Goal: Task Accomplishment & Management: Use online tool/utility

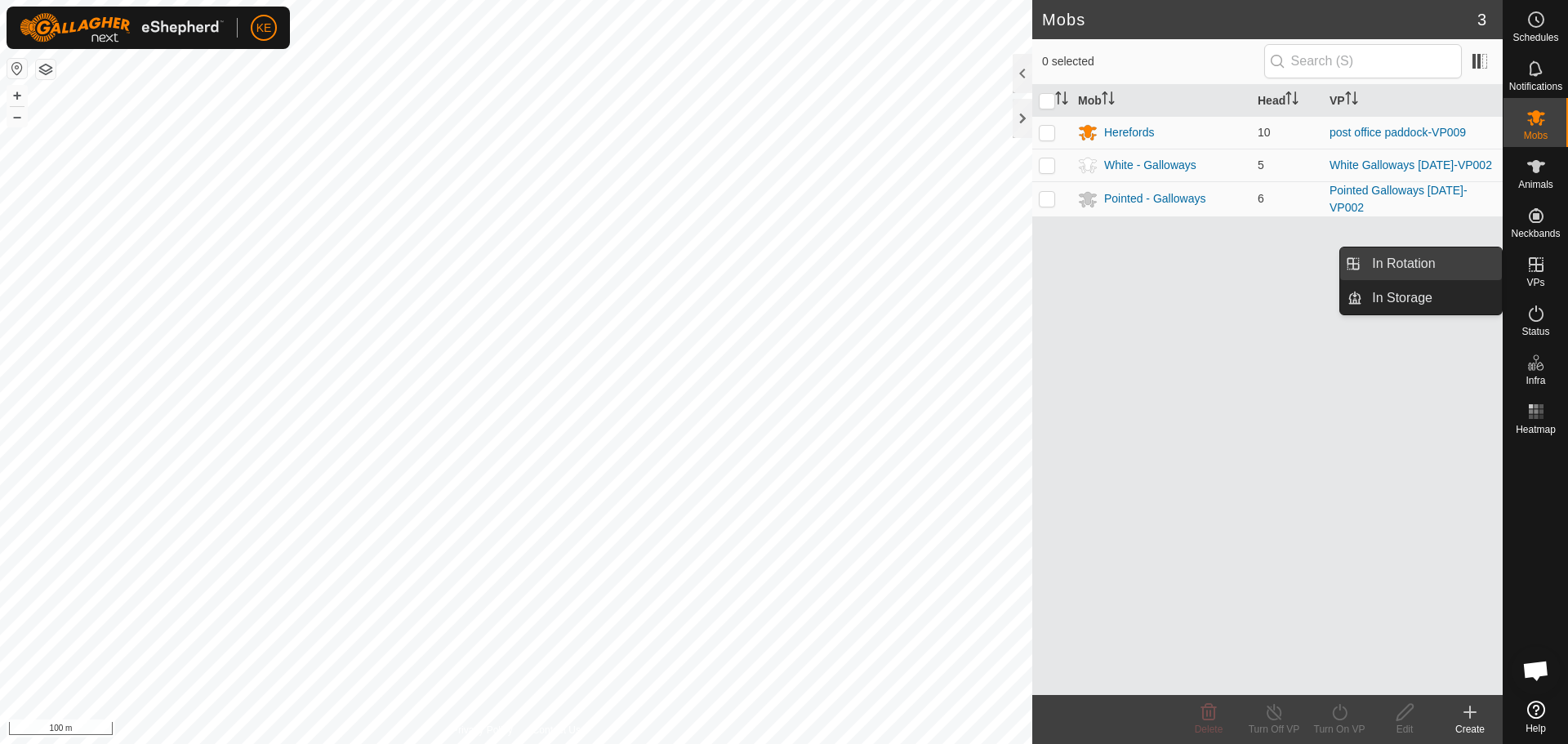
click at [1422, 268] on link "In Rotation" at bounding box center [1433, 264] width 140 height 33
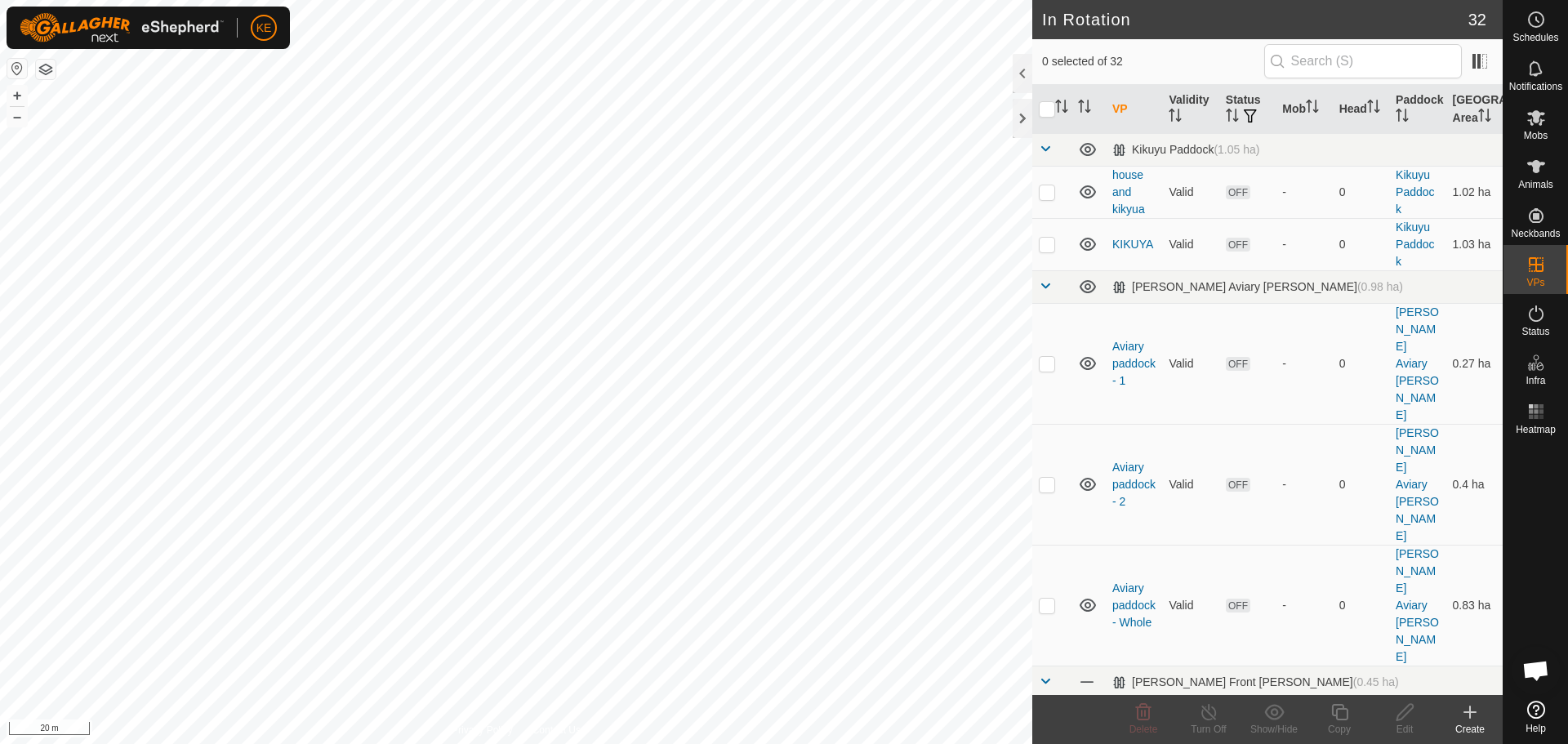
checkbox input "true"
click at [1334, 715] on icon at bounding box center [1339, 712] width 16 height 16
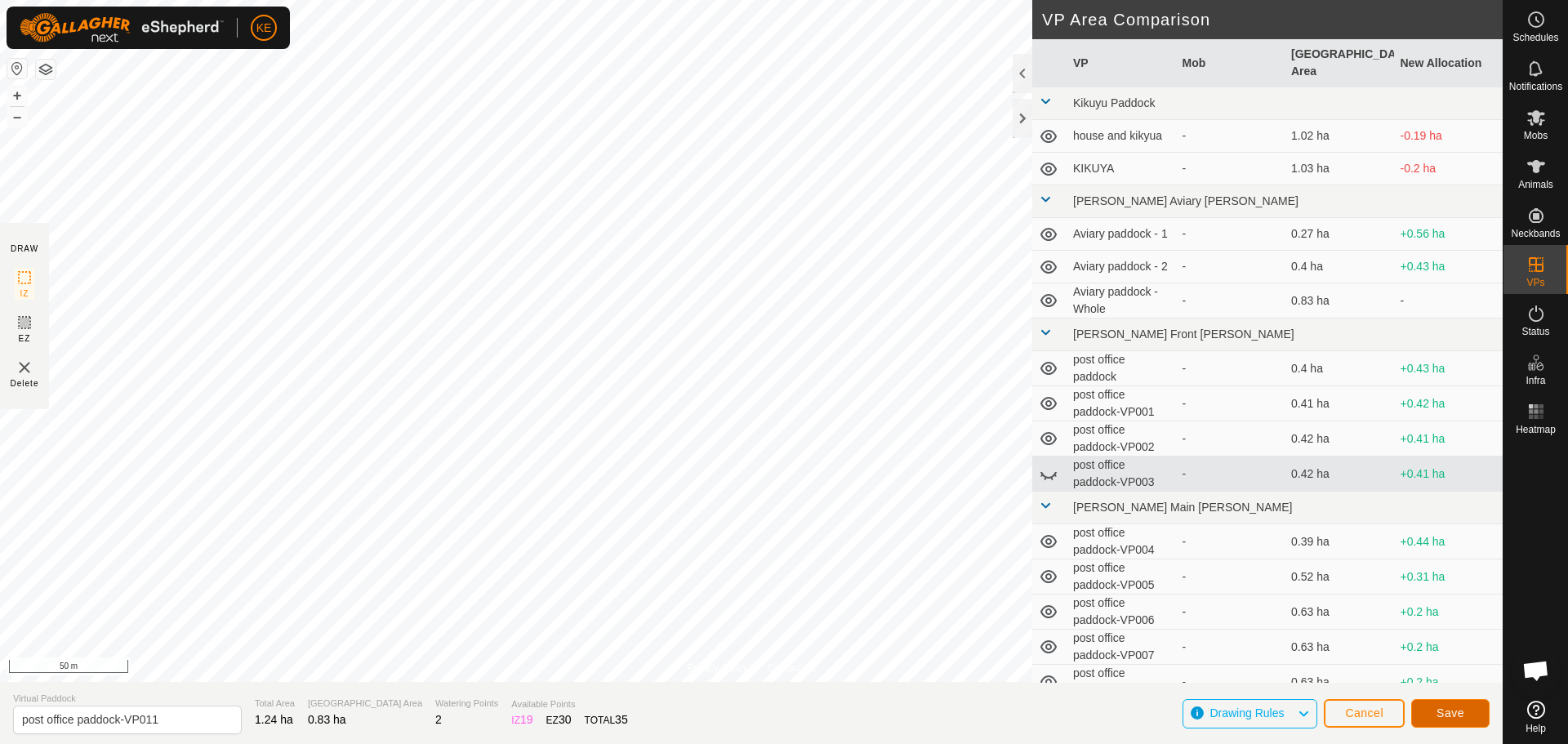
click at [1455, 713] on span "Save" at bounding box center [1450, 713] width 27 height 13
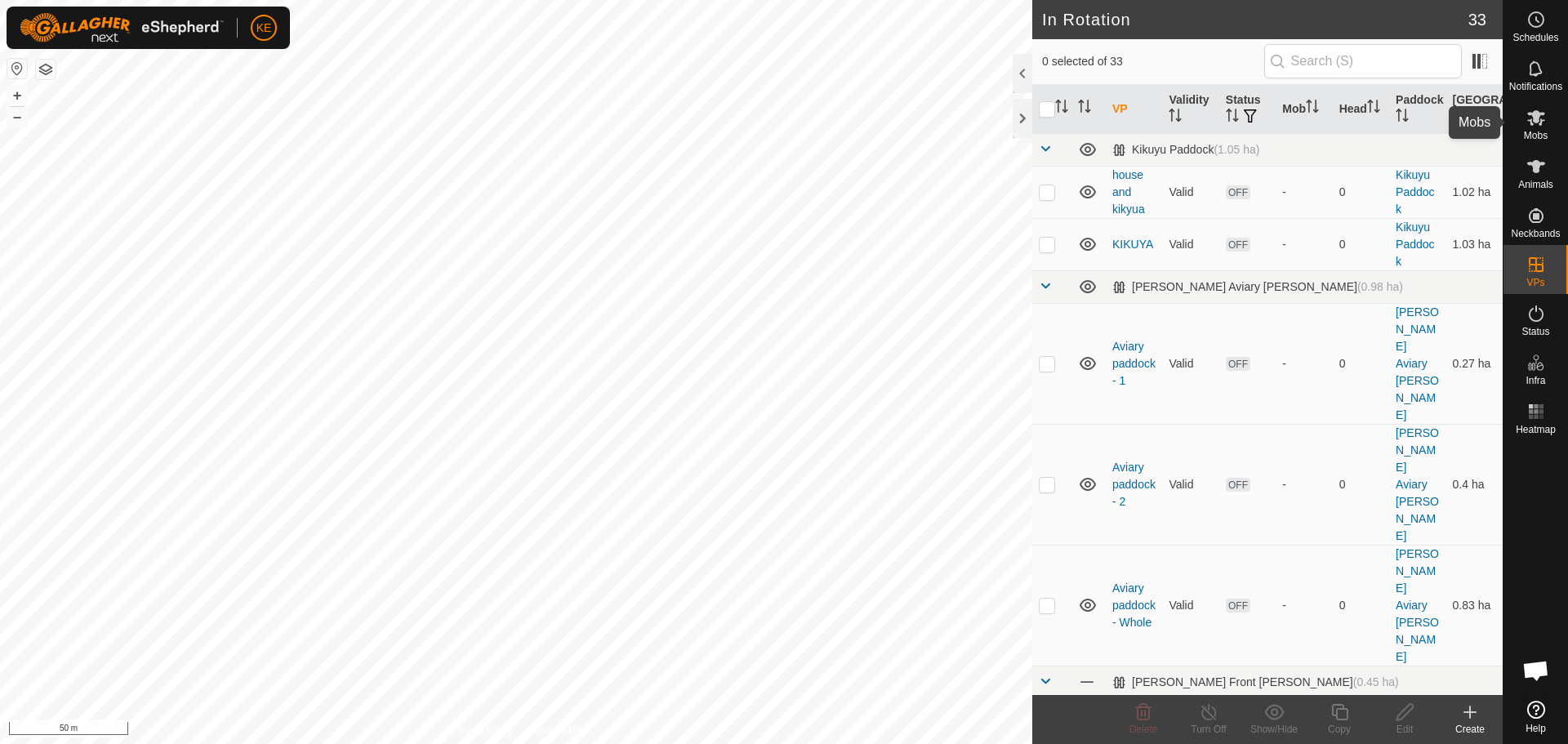
click at [1546, 128] on es-mob-svg-icon at bounding box center [1536, 118] width 29 height 26
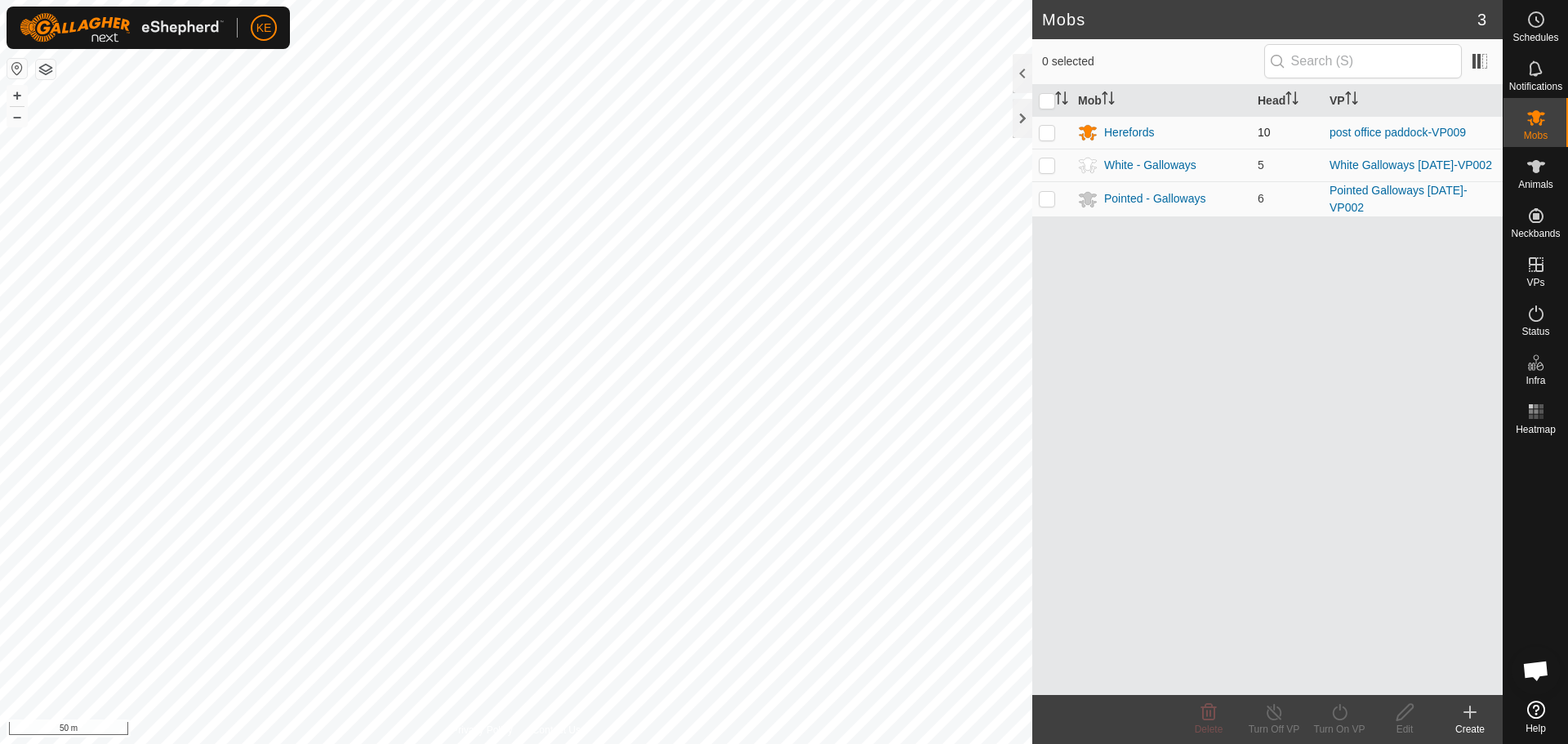
click at [1053, 134] on p-checkbox at bounding box center [1047, 132] width 16 height 13
checkbox input "true"
click at [1337, 717] on icon at bounding box center [1340, 712] width 21 height 20
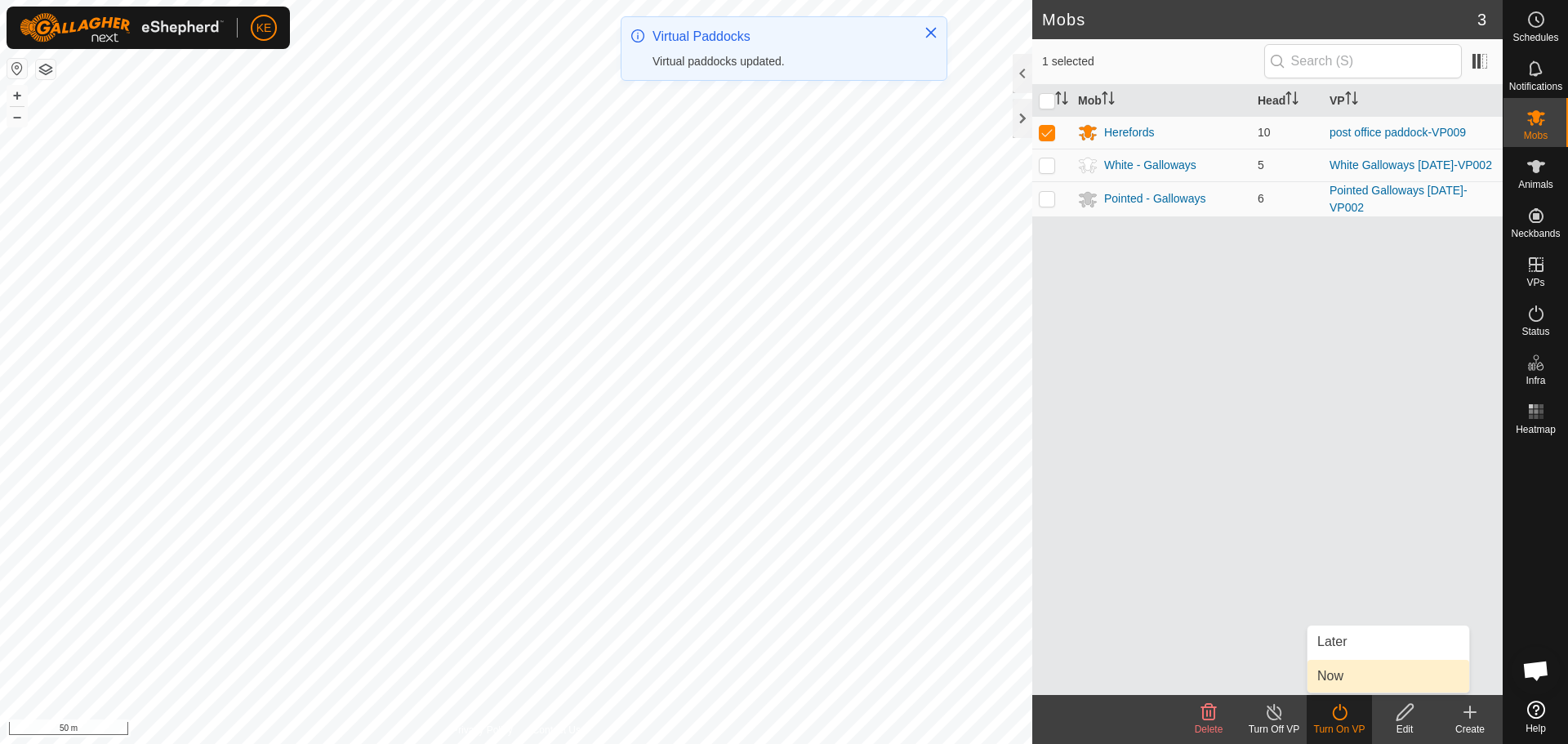
click at [1336, 679] on link "Now" at bounding box center [1388, 676] width 162 height 33
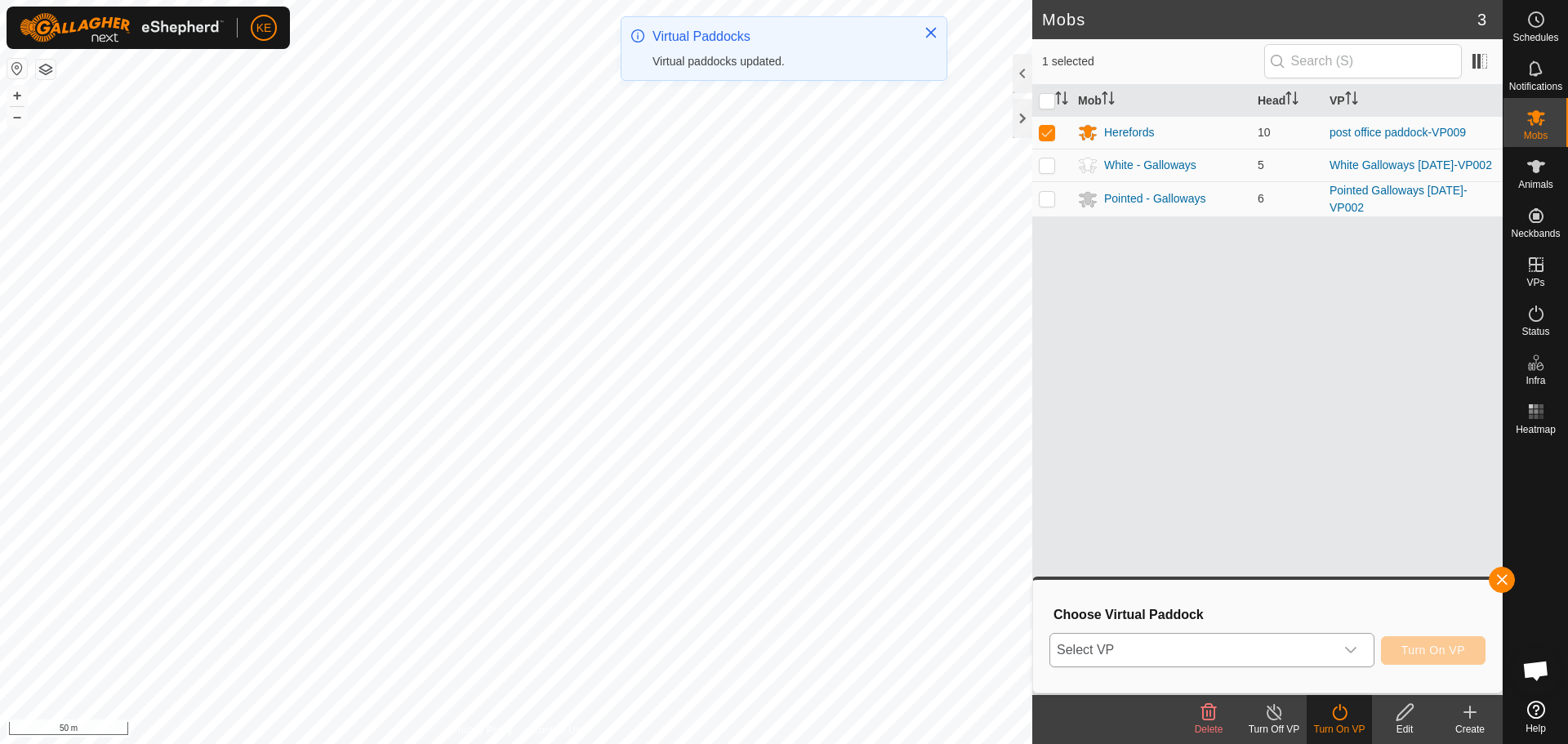
click at [1281, 645] on span "Select VP" at bounding box center [1193, 649] width 285 height 33
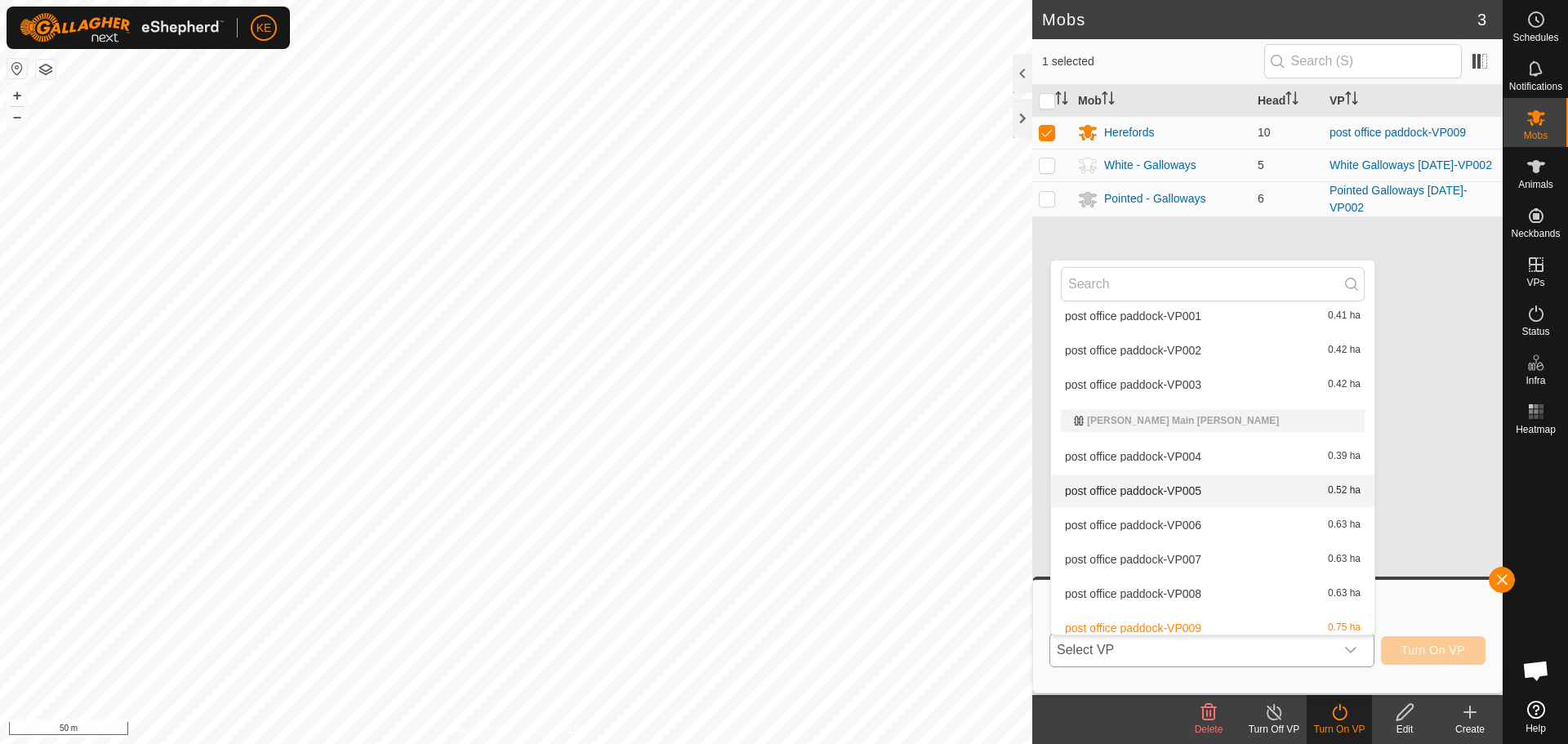
scroll to position [408, 0]
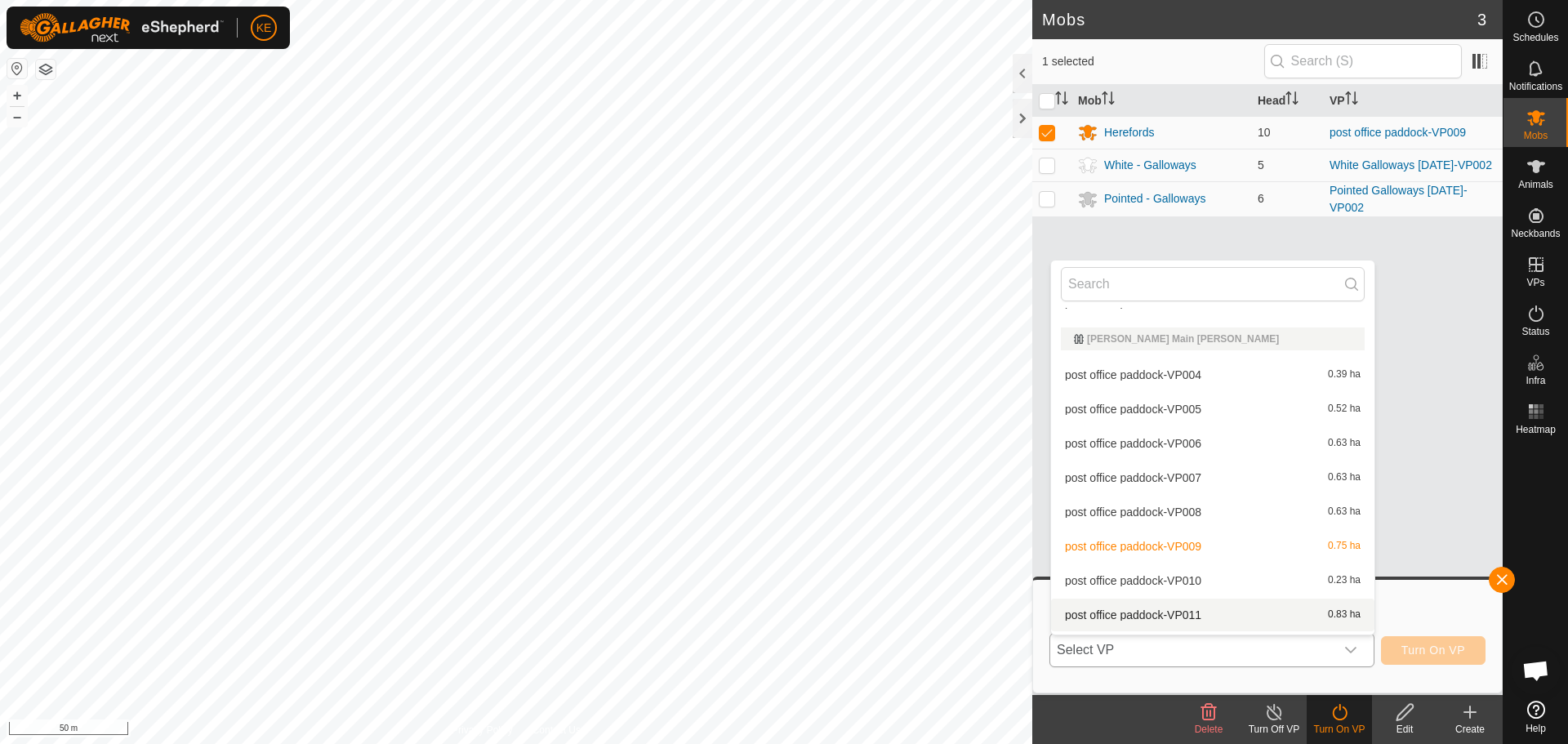
click at [1184, 612] on li "post office paddock-VP011 0.83 ha" at bounding box center [1213, 614] width 323 height 33
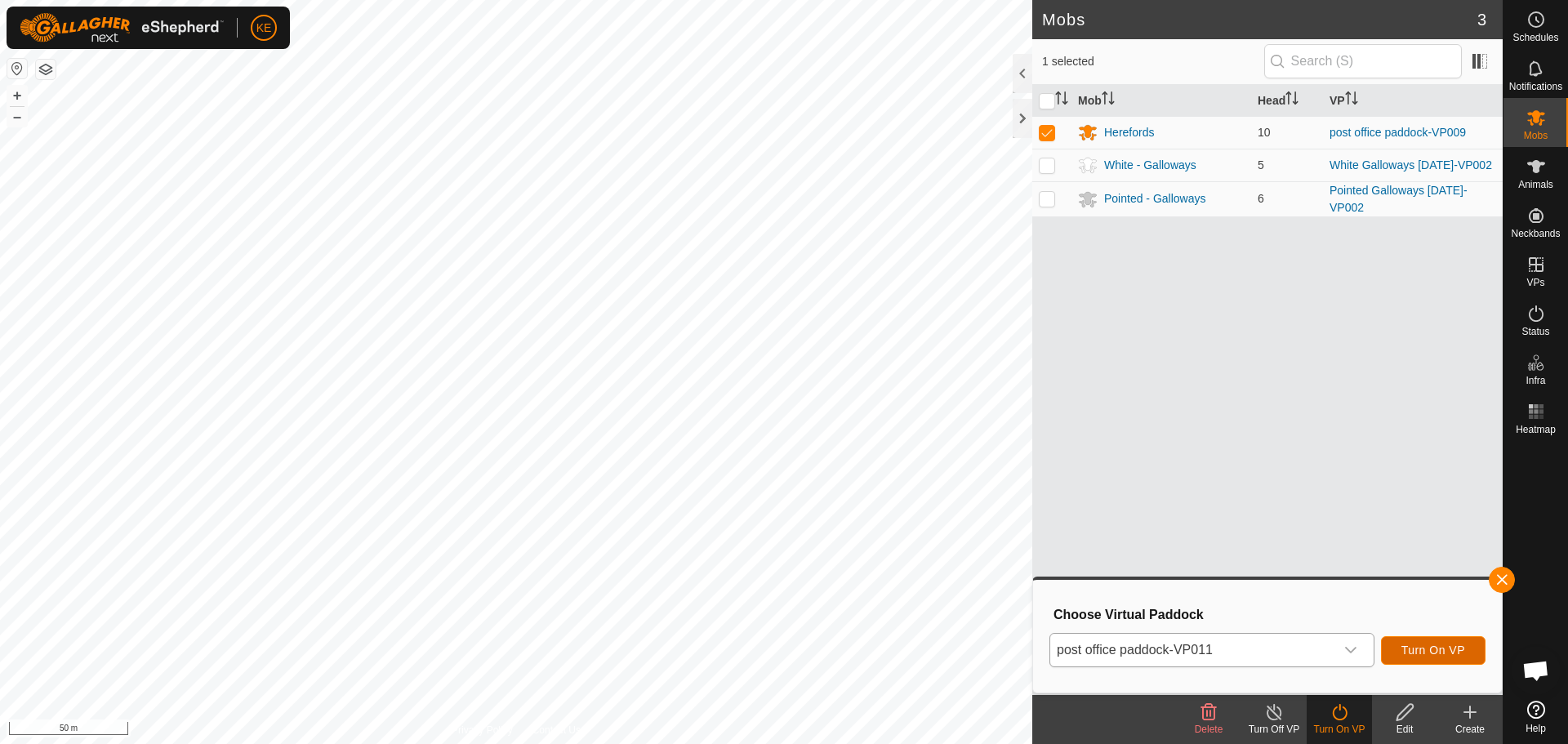
click at [1436, 655] on button "Turn On VP" at bounding box center [1434, 650] width 105 height 28
